Goal: Transaction & Acquisition: Purchase product/service

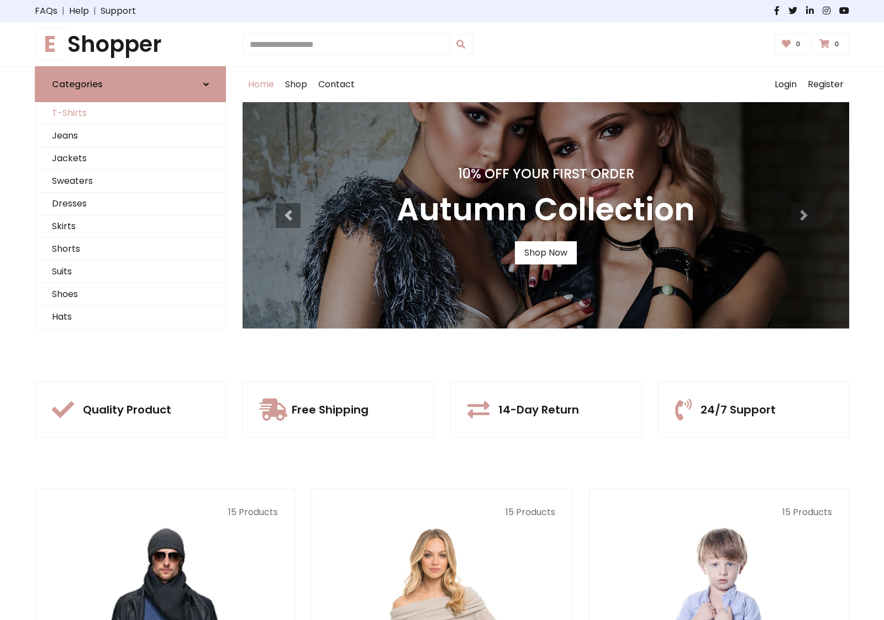
click at [130, 113] on link "T-Shirts" at bounding box center [130, 113] width 190 height 23
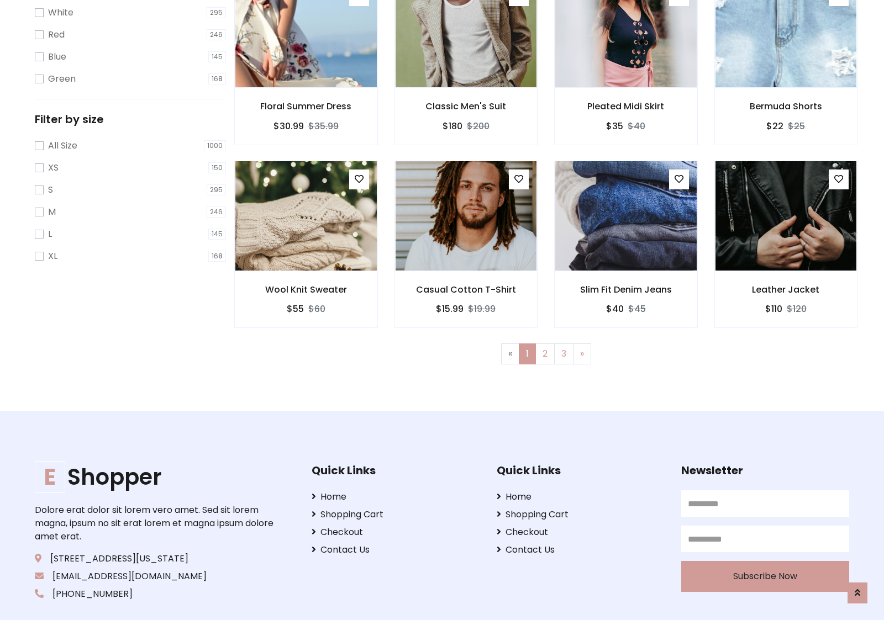
scroll to position [20, 0]
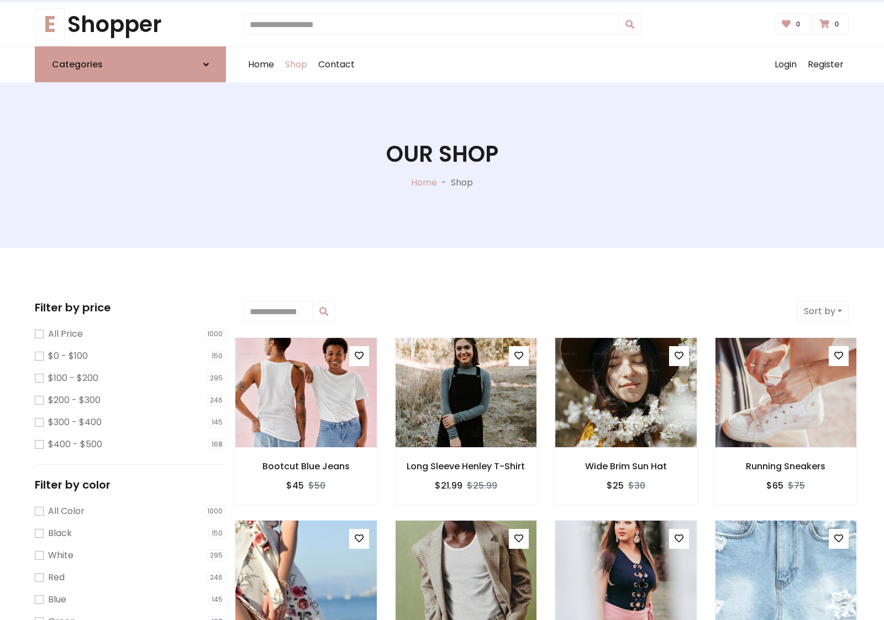
click at [442, 165] on h1 "Our Shop" at bounding box center [442, 154] width 112 height 27
click at [546, 65] on div "Home Shop Contact Log out Login Register" at bounding box center [545, 64] width 606 height 35
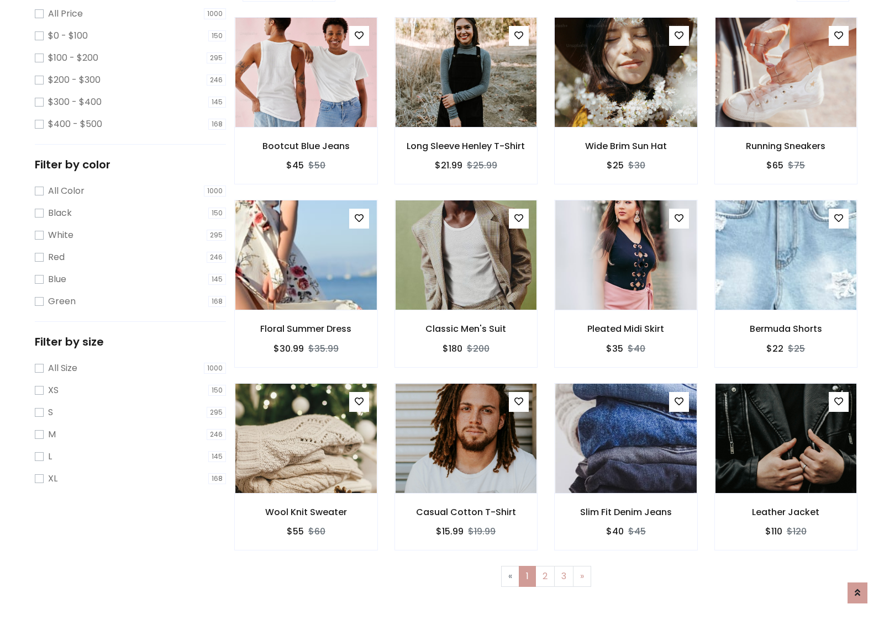
scroll to position [302, 0]
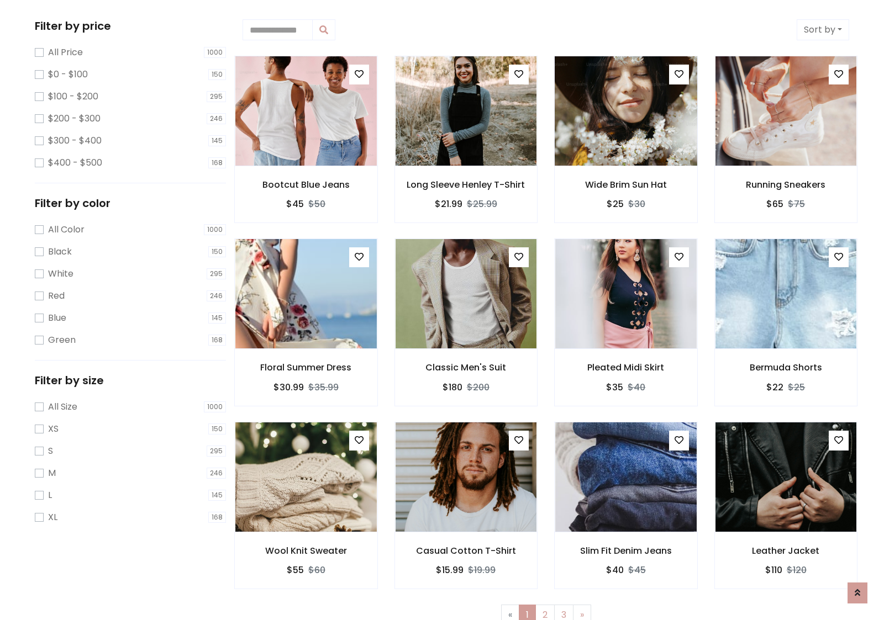
click at [625, 111] on img at bounding box center [626, 110] width 170 height 265
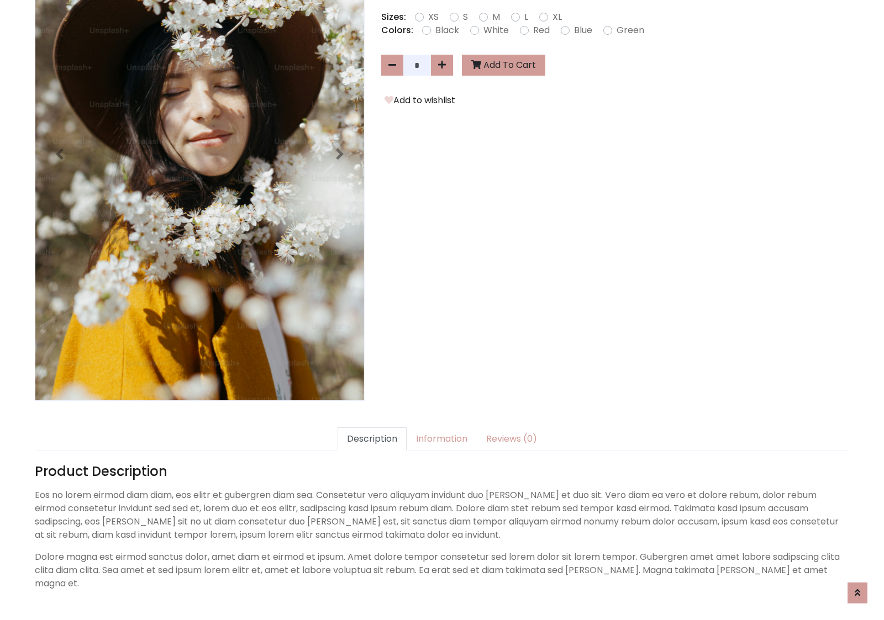
scroll to position [270, 0]
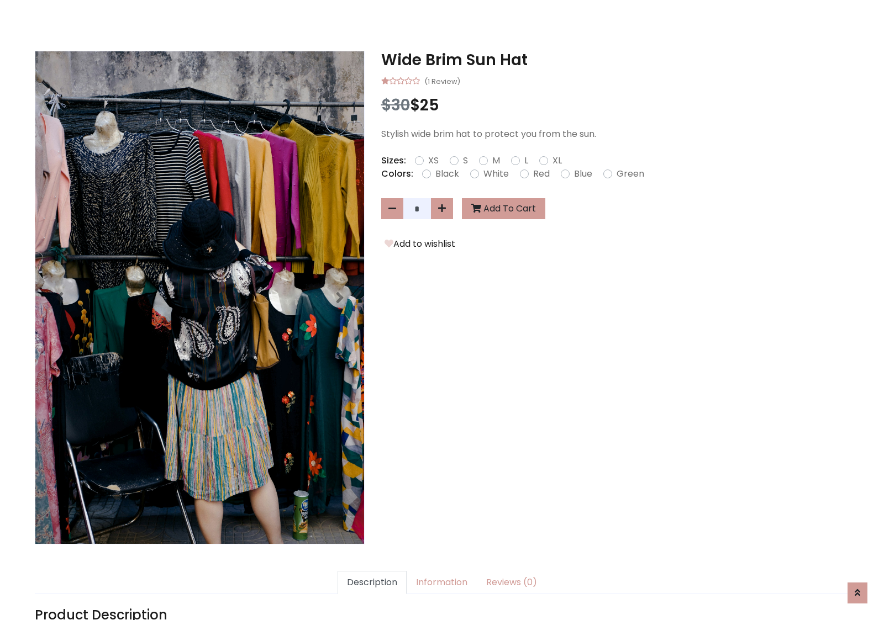
click at [615, 60] on h3 "Wide Brim Sun Hat" at bounding box center [615, 60] width 468 height 19
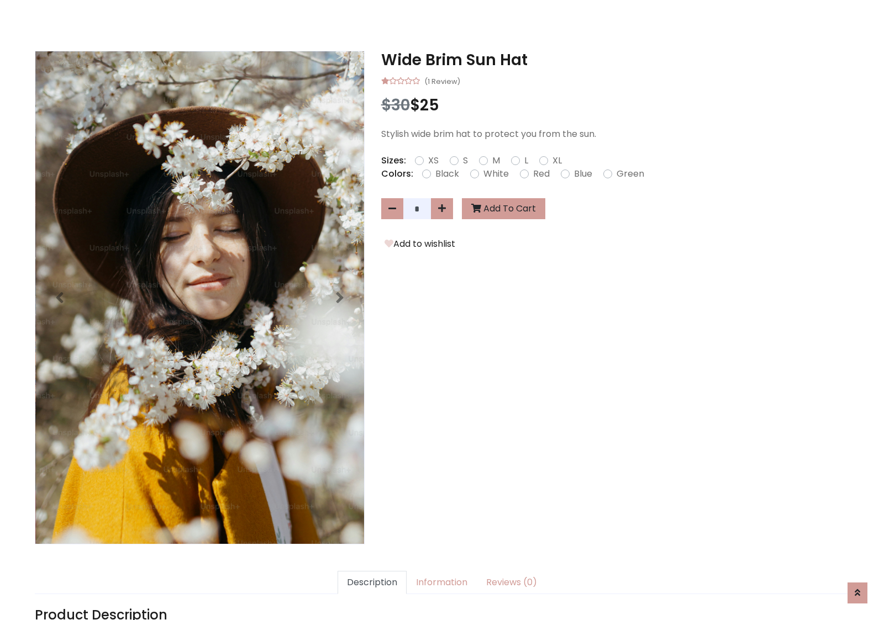
click at [615, 60] on h3 "Wide Brim Sun Hat" at bounding box center [615, 60] width 468 height 19
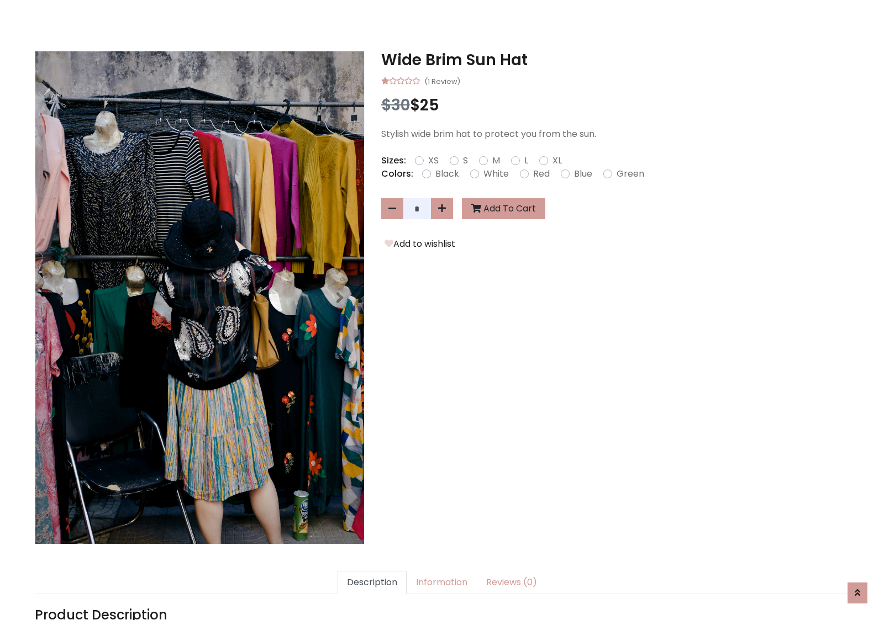
click at [615, 60] on h3 "Wide Brim Sun Hat" at bounding box center [615, 60] width 468 height 19
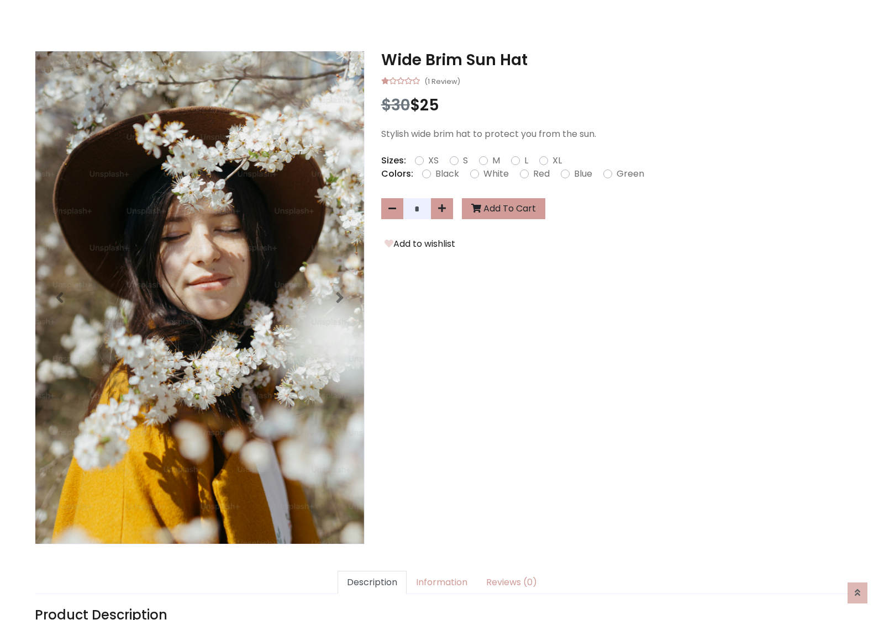
scroll to position [0, 0]
